Goal: Task Accomplishment & Management: Manage account settings

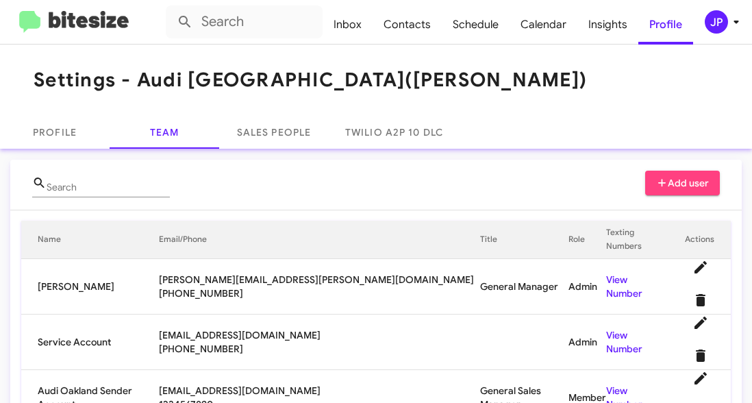
scroll to position [86, 0]
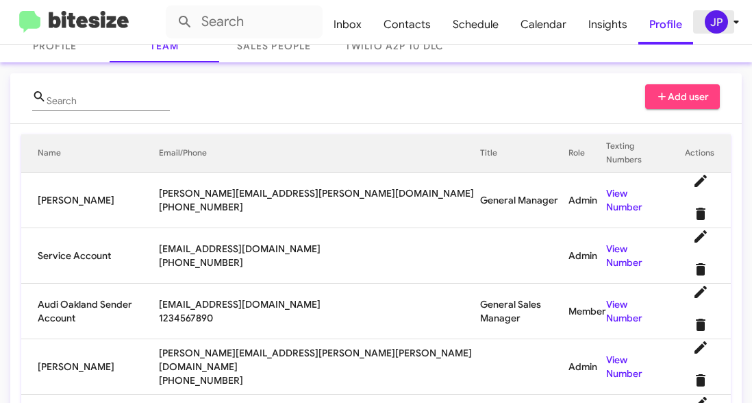
click at [731, 27] on icon at bounding box center [736, 22] width 16 height 16
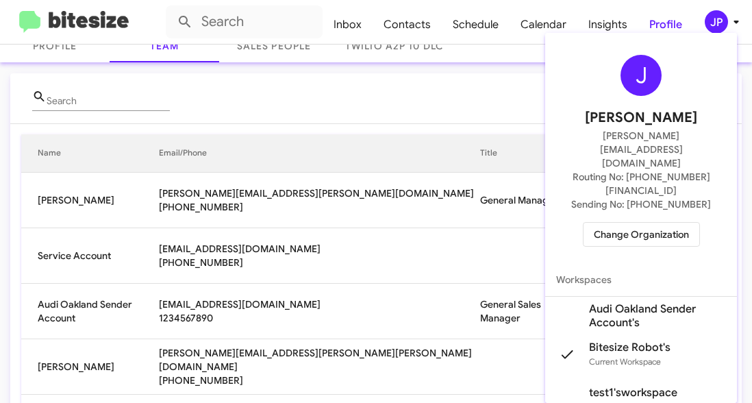
click at [657, 223] on span "Change Organization" at bounding box center [641, 234] width 95 height 23
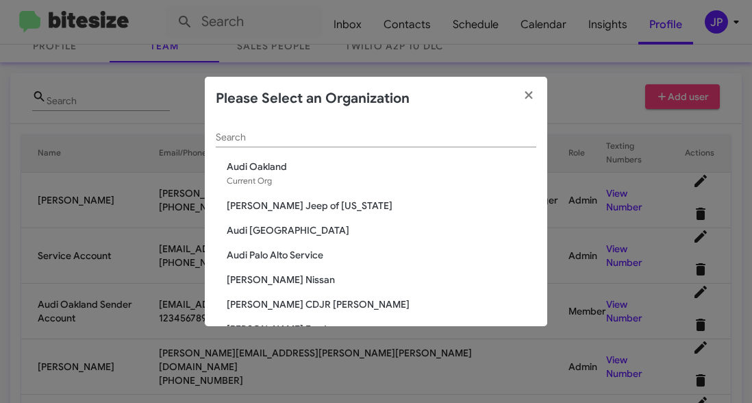
click at [466, 135] on input "Search" at bounding box center [376, 137] width 320 height 11
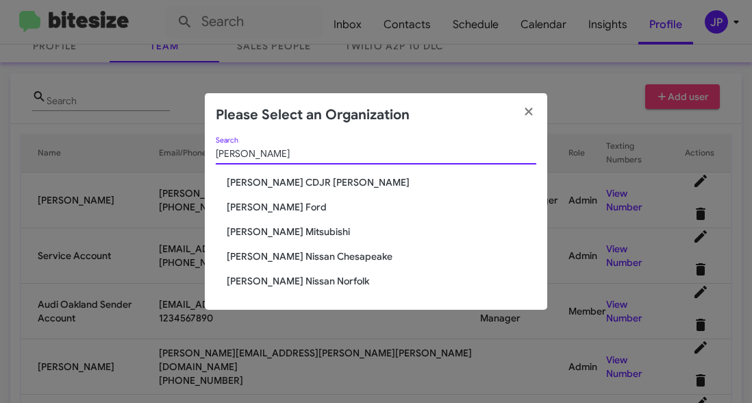
type input "[PERSON_NAME]"
click at [281, 205] on span "[PERSON_NAME] Ford" at bounding box center [382, 207] width 310 height 14
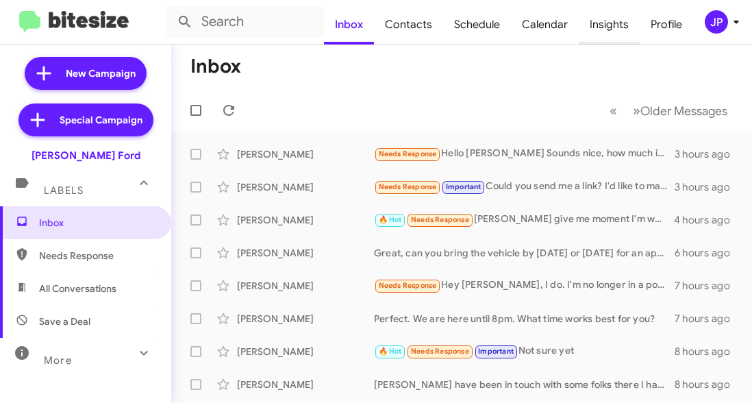
click at [610, 25] on span "Insights" at bounding box center [609, 25] width 61 height 40
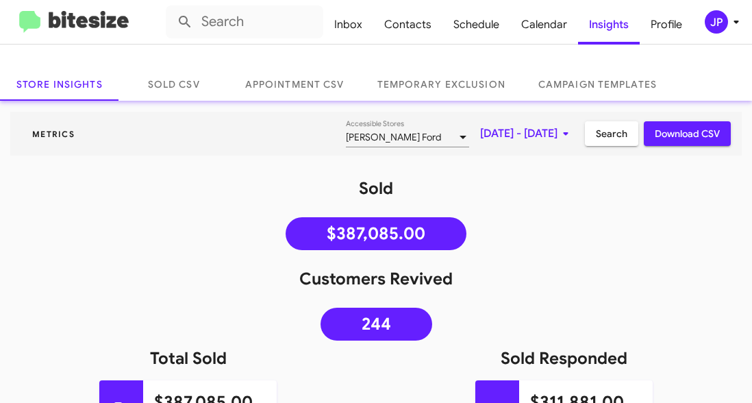
scroll to position [40, 0]
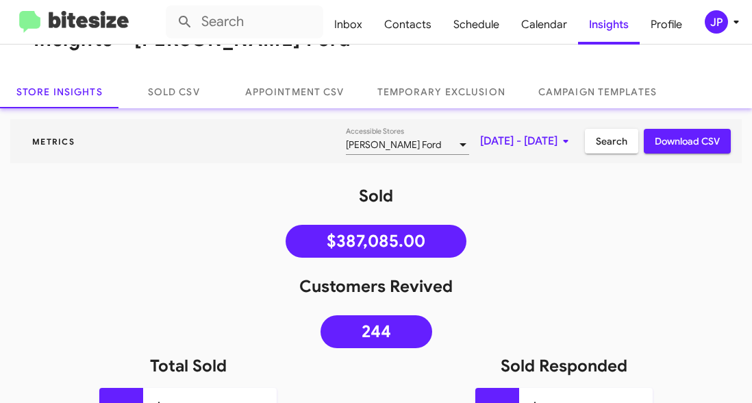
click at [92, 9] on mat-toolbar "Inbox Contacts Schedule Calendar Insights Profile JP" at bounding box center [376, 22] width 752 height 44
click at [89, 15] on img at bounding box center [74, 22] width 110 height 23
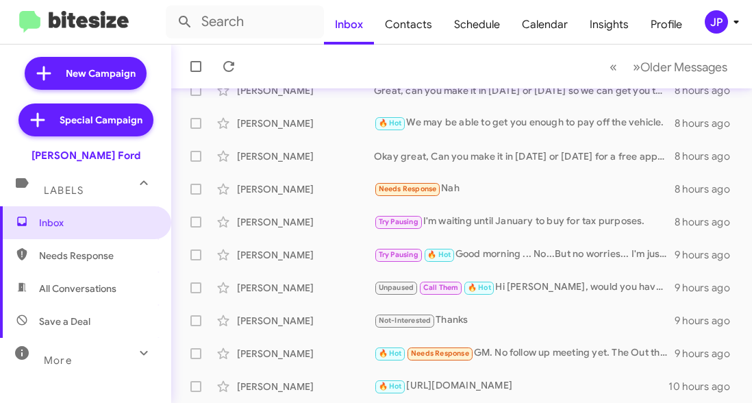
scroll to position [62, 0]
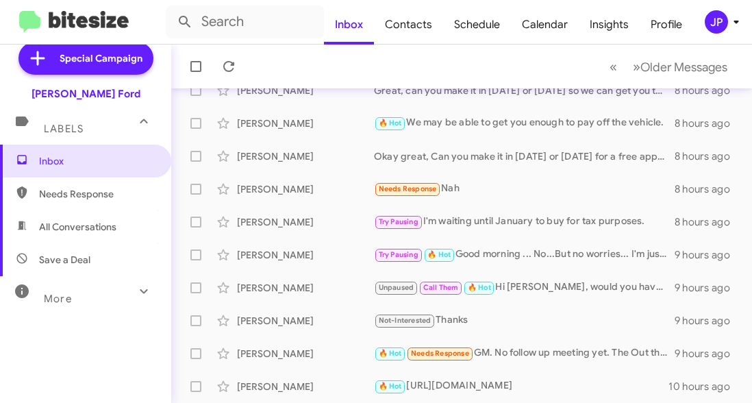
click at [83, 291] on div "More" at bounding box center [72, 292] width 122 height 25
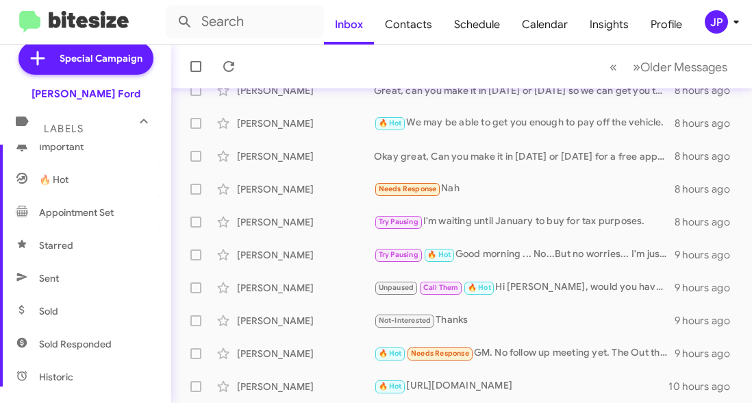
scroll to position [207, 0]
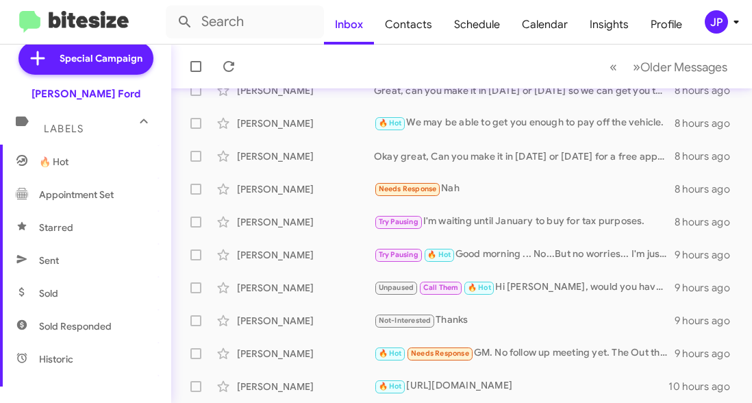
click at [90, 298] on span "Sold" at bounding box center [85, 293] width 171 height 33
type input "in:sold"
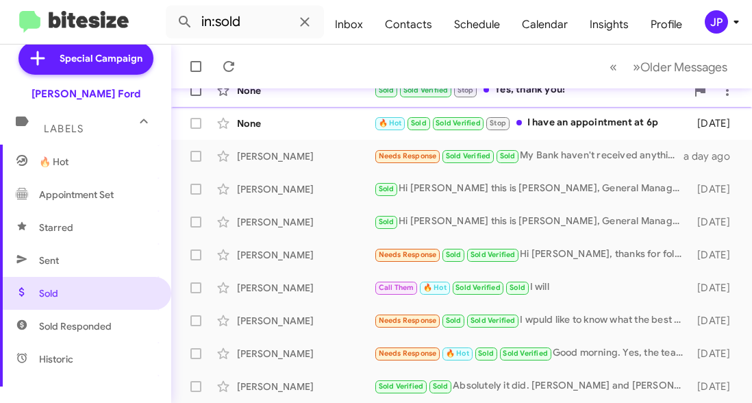
scroll to position [130, 0]
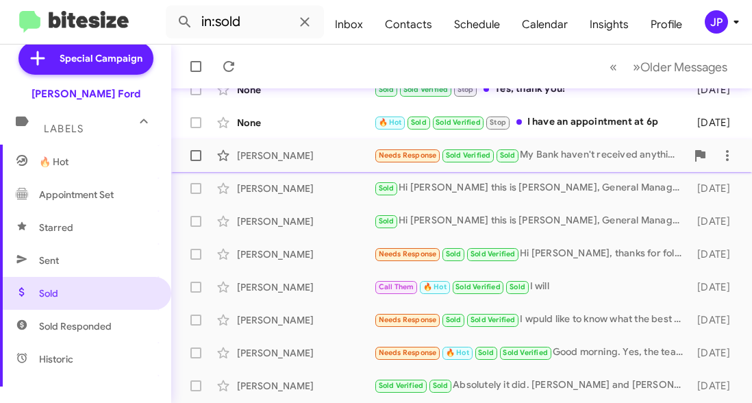
click at [326, 168] on div "Robert Phillips Needs Response Sold Verified Sold My Bank haven't received anyt…" at bounding box center [461, 155] width 559 height 27
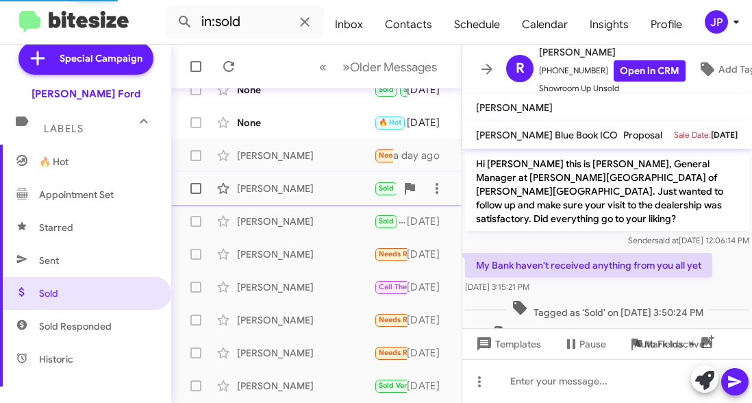
scroll to position [20, 0]
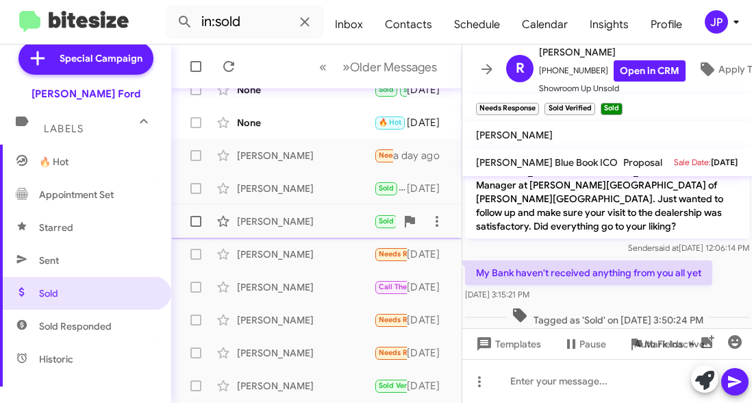
click at [319, 223] on div "Aaron Long" at bounding box center [305, 221] width 137 height 14
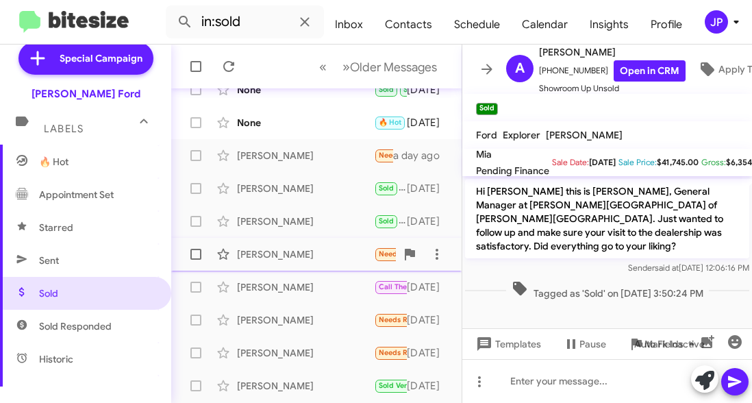
click at [320, 240] on div "Will Albyn Needs Response Sold Sold Verified Hi David, thanks for following up.…" at bounding box center [316, 253] width 268 height 27
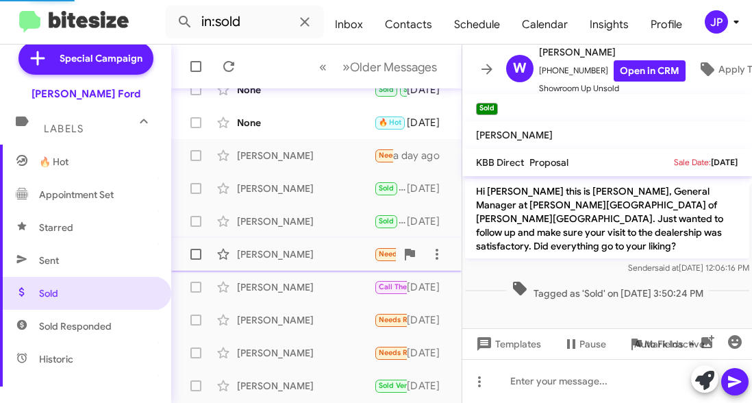
scroll to position [102, 0]
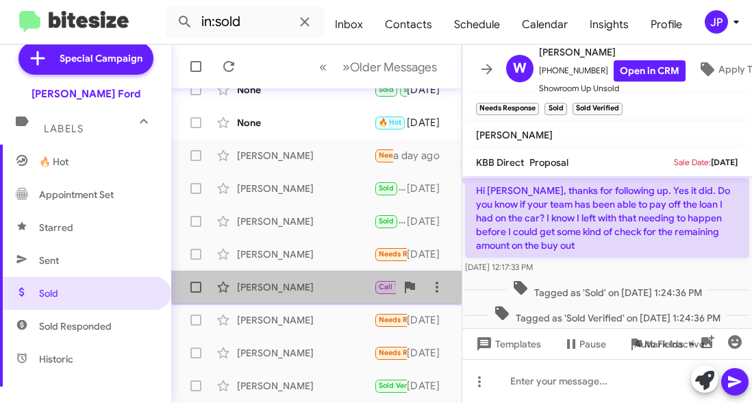
click at [322, 273] on div "Leslie Vaughn Call Them 🔥 Hot Sold Verified Sold I will 9 days ago" at bounding box center [316, 286] width 268 height 27
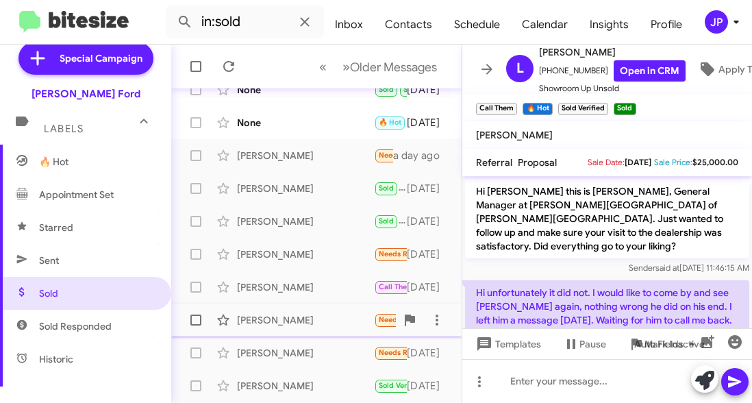
click at [322, 305] on span "Michael Gossett Needs Response Sold Sold Verified I wpuld like to know what the…" at bounding box center [316, 319] width 290 height 33
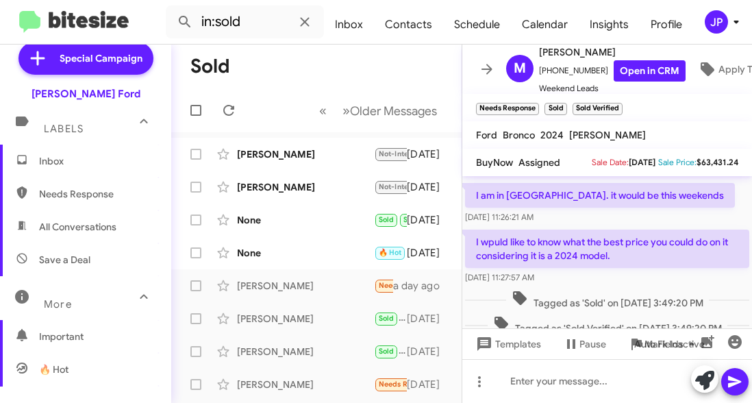
scroll to position [1, 0]
click at [83, 173] on span "Inbox" at bounding box center [85, 160] width 171 height 33
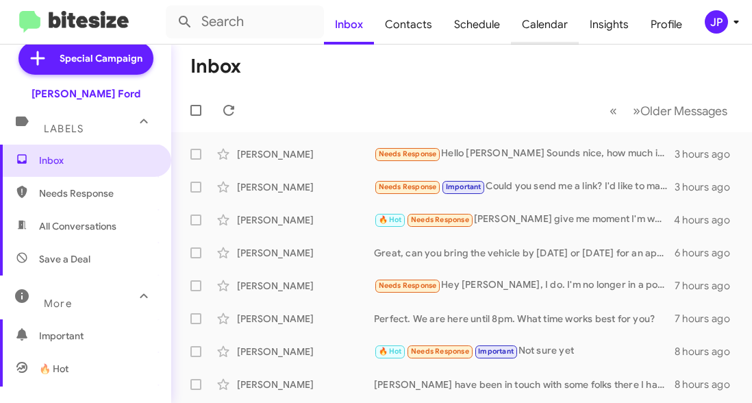
click at [540, 14] on span "Calendar" at bounding box center [545, 25] width 68 height 40
